Goal: Task Accomplishment & Management: Manage account settings

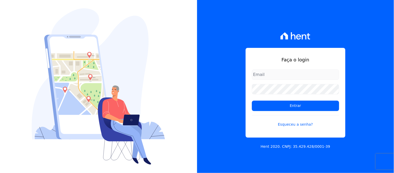
click at [302, 71] on input "email" at bounding box center [295, 74] width 87 height 10
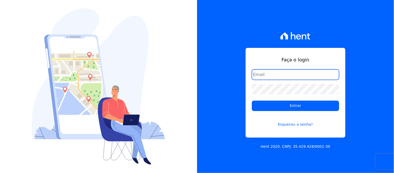
type input "[EMAIL_ADDRESS][DOMAIN_NAME]"
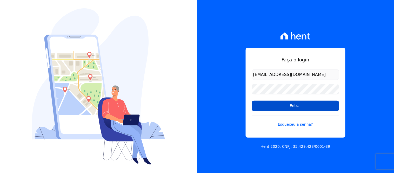
click at [300, 107] on input "Entrar" at bounding box center [295, 105] width 87 height 10
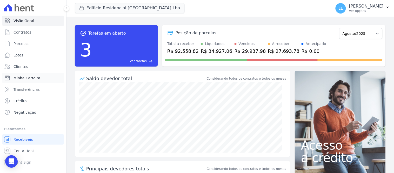
click at [30, 78] on span "Minha Carteira" at bounding box center [26, 77] width 27 height 5
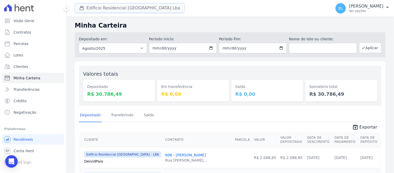
click at [96, 10] on button "Edíficio Residencial [GEOGRAPHIC_DATA] Lba" at bounding box center [130, 8] width 110 height 10
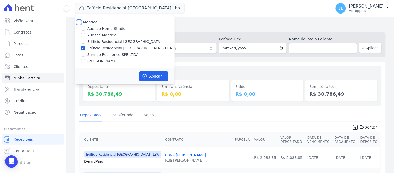
click at [77, 21] on input "Mondeo" at bounding box center [79, 22] width 4 height 4
checkbox input "true"
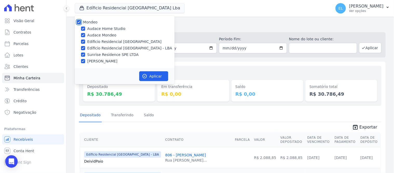
checkbox input "true"
click at [83, 28] on input "Audace Home Studio" at bounding box center [83, 28] width 4 height 4
checkbox input "false"
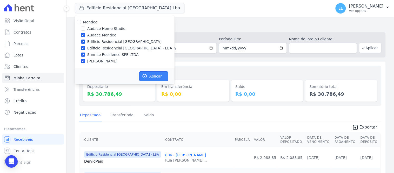
click at [146, 75] on icon "button" at bounding box center [144, 75] width 5 height 5
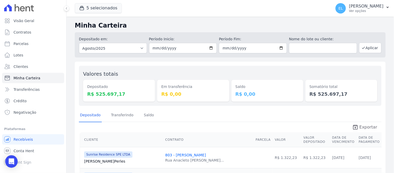
click at [364, 126] on span "Exportar" at bounding box center [368, 127] width 18 height 6
